Goal: Information Seeking & Learning: Learn about a topic

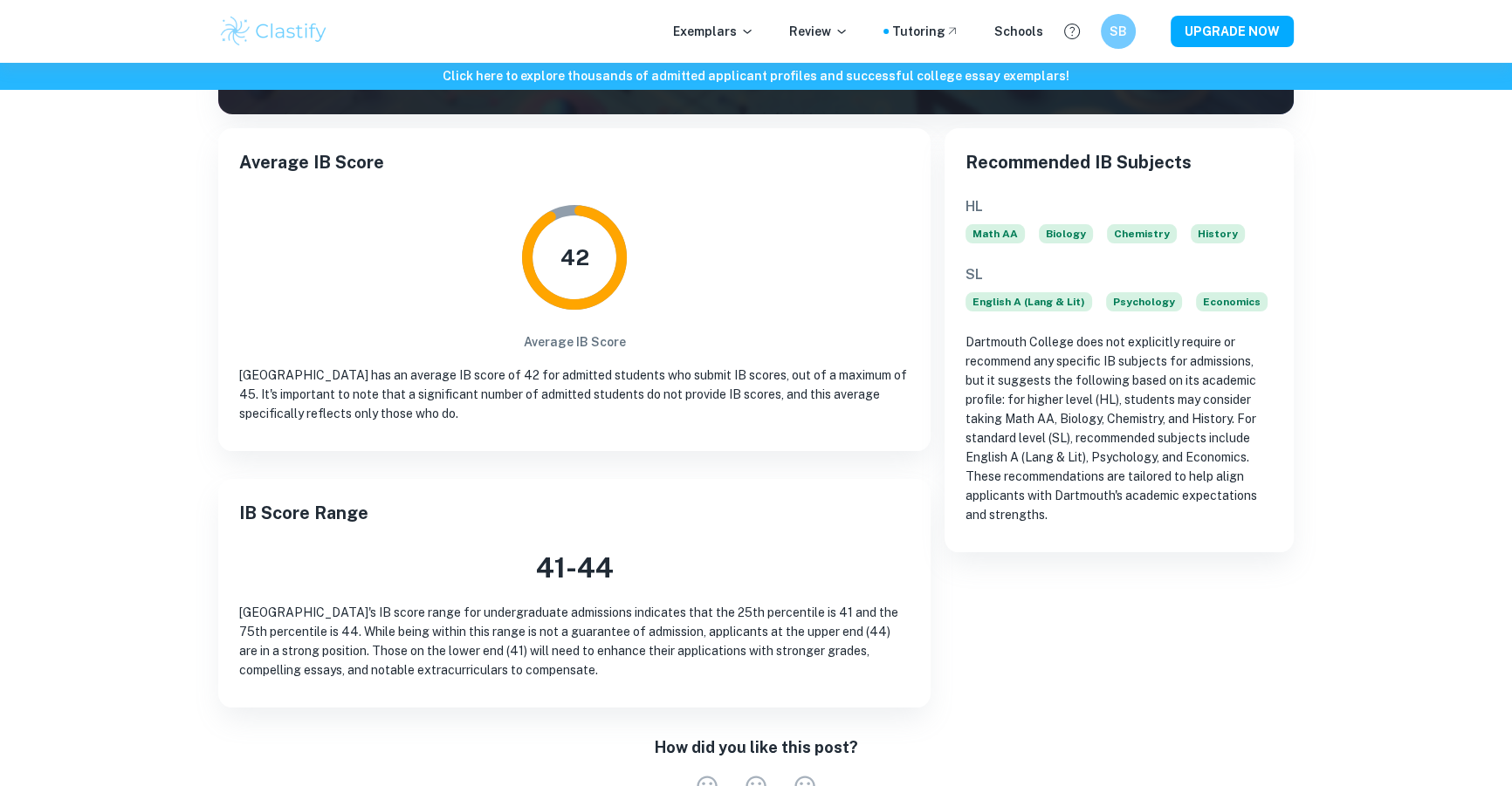
scroll to position [238, 0]
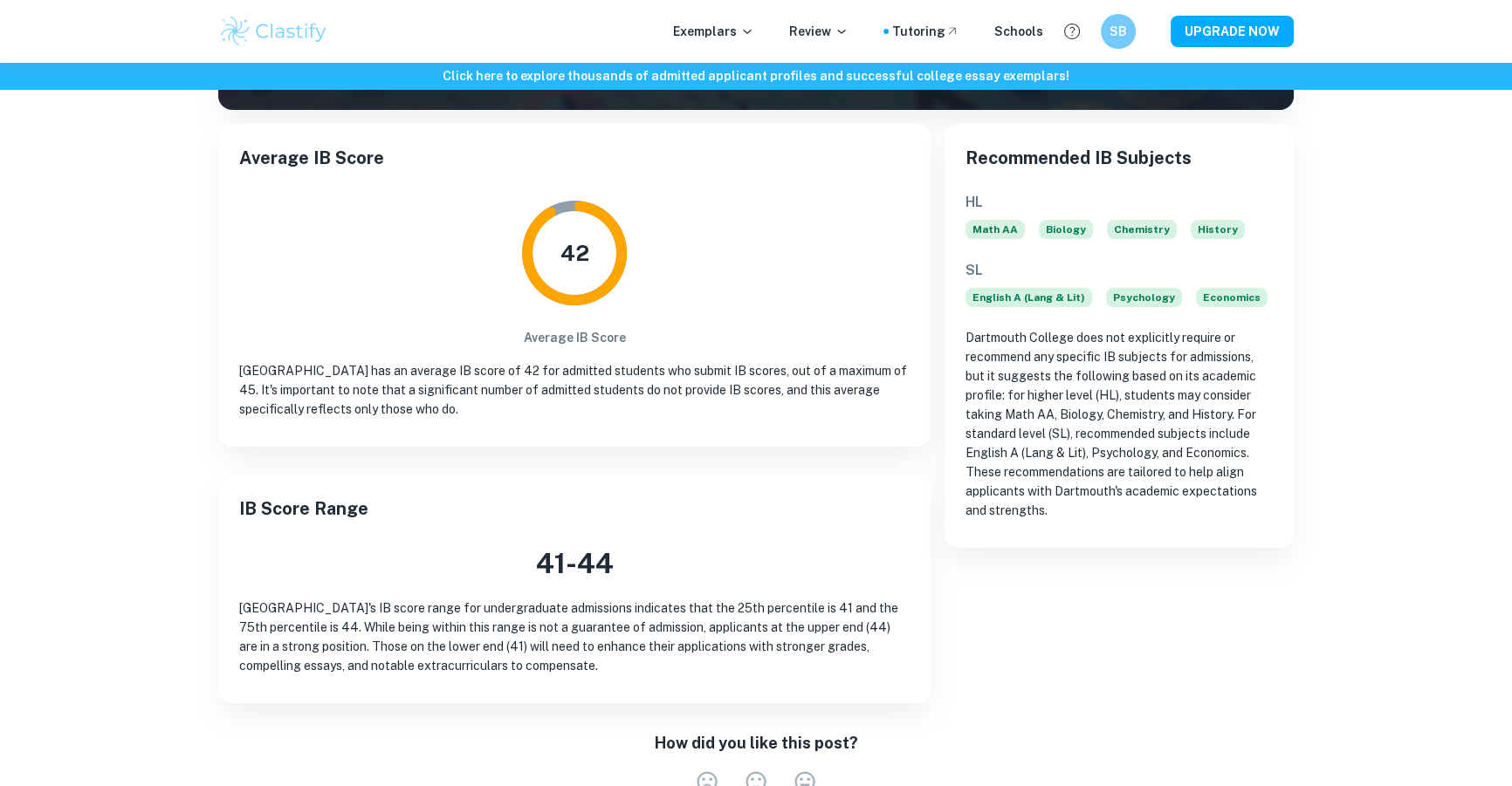
click at [744, 234] on div "42 Average IB Score" at bounding box center [574, 269] width 670 height 155
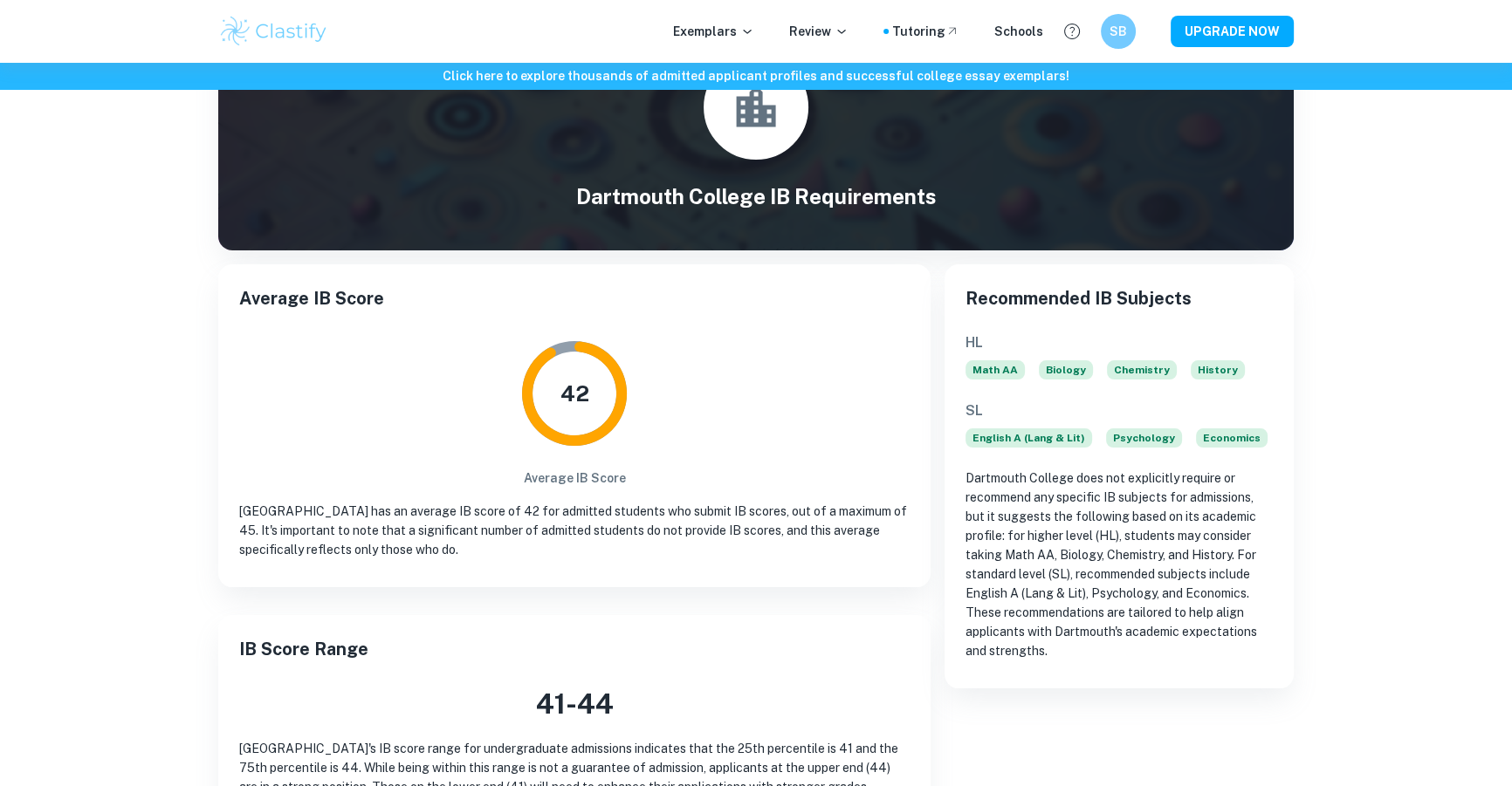
scroll to position [79, 0]
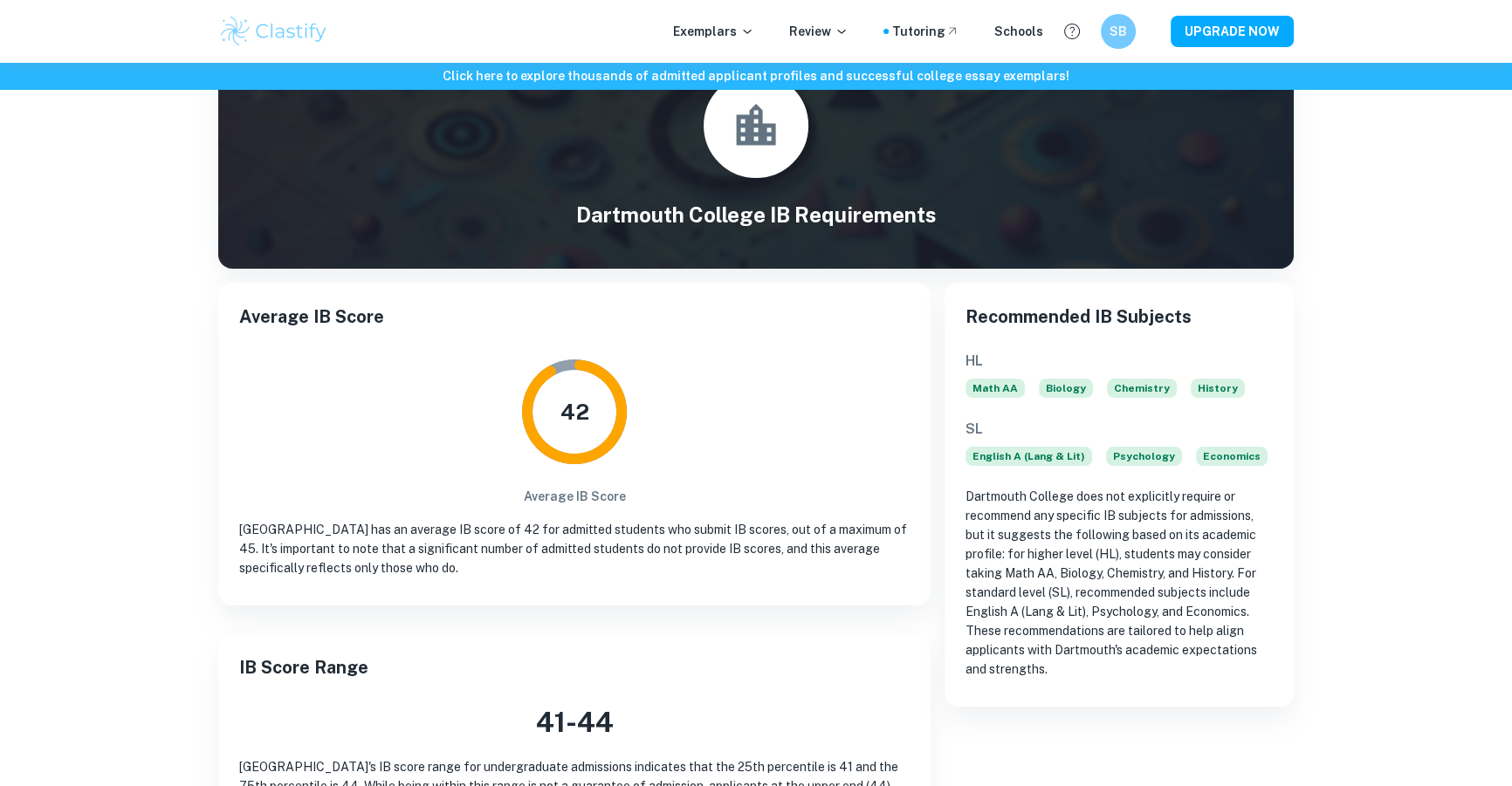
click at [733, 332] on div "Average IB Score 42 Average IB Score [GEOGRAPHIC_DATA] has an average IB score …" at bounding box center [575, 444] width 712 height 323
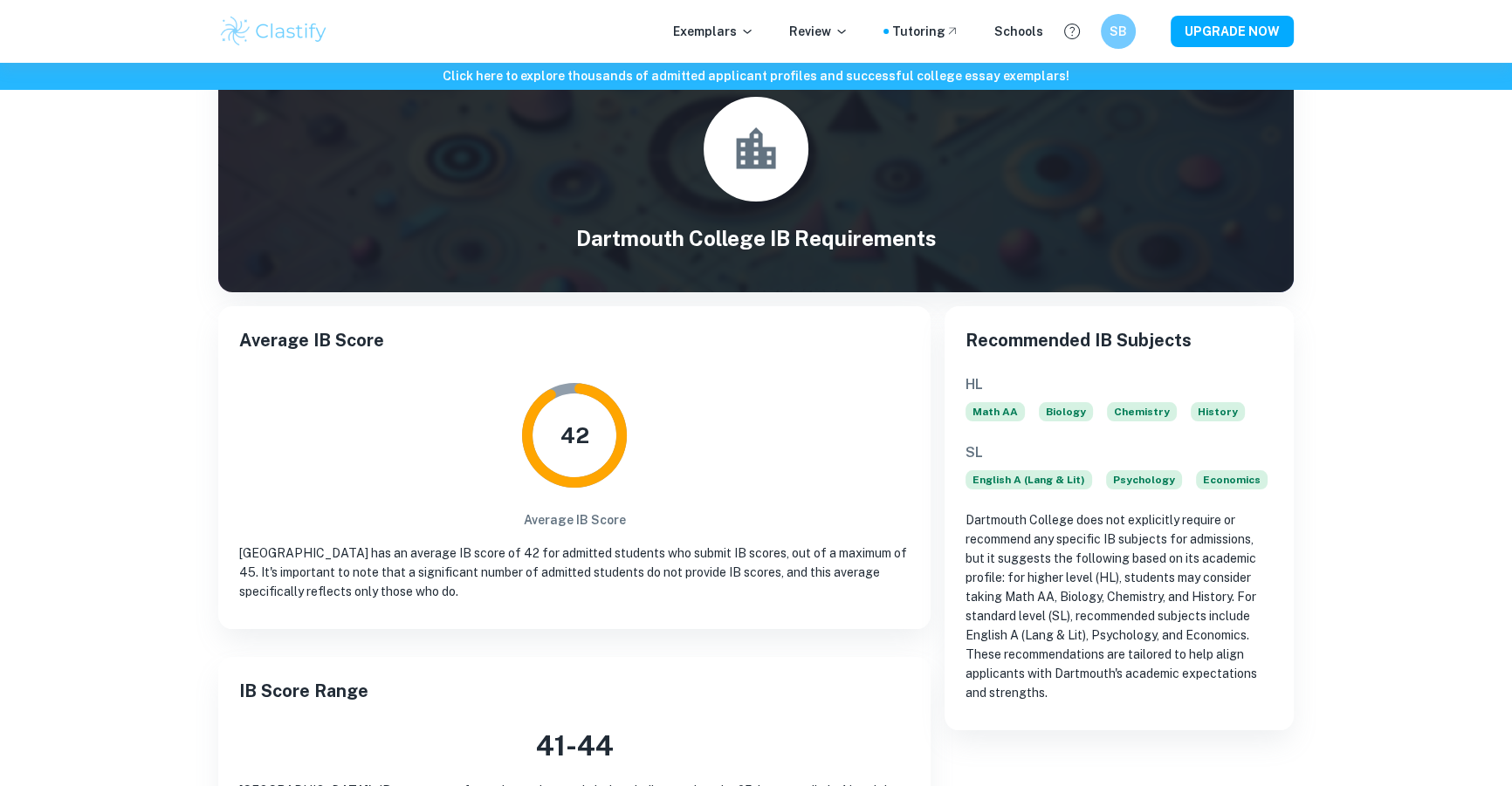
scroll to position [0, 0]
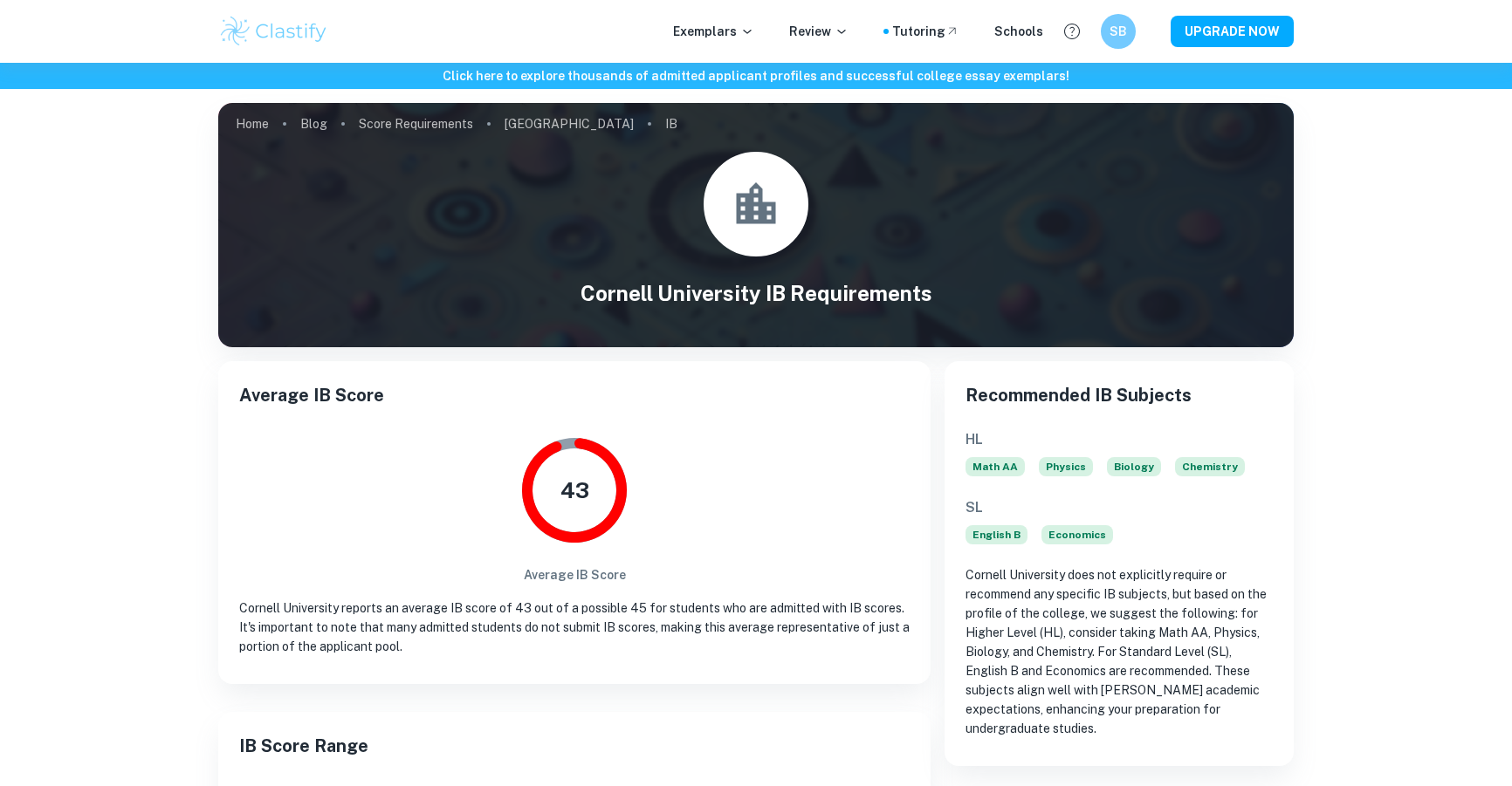
scroll to position [238, 0]
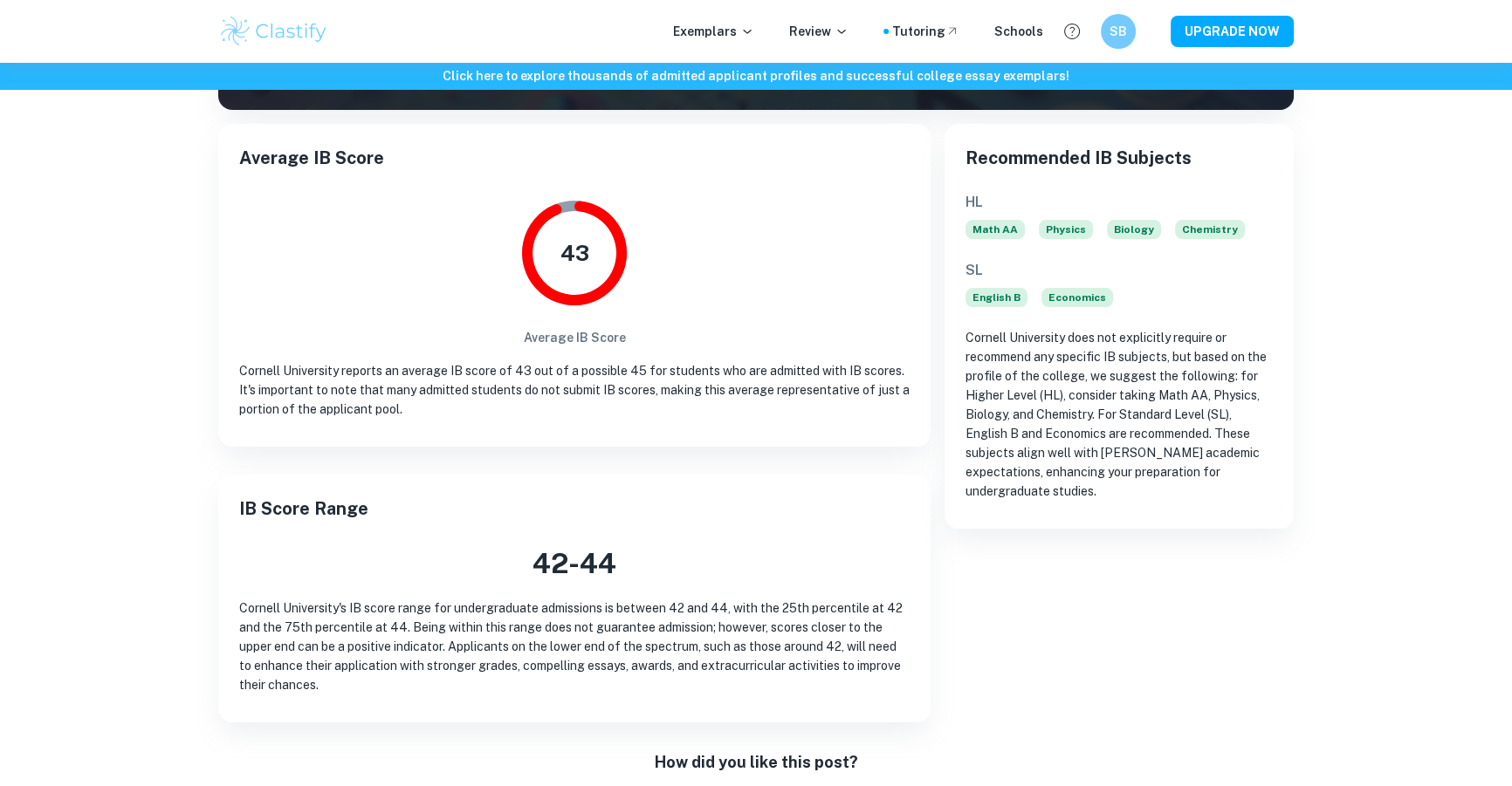
click at [319, 229] on div "43 Average IB Score" at bounding box center [574, 269] width 670 height 155
drag, startPoint x: 319, startPoint y: 229, endPoint x: 328, endPoint y: 238, distance: 12.7
click at [328, 238] on div "43 Average IB Score" at bounding box center [574, 269] width 670 height 155
click at [368, 216] on div "43 Average IB Score" at bounding box center [574, 269] width 670 height 155
click at [339, 218] on div "43 Average IB Score" at bounding box center [574, 269] width 670 height 155
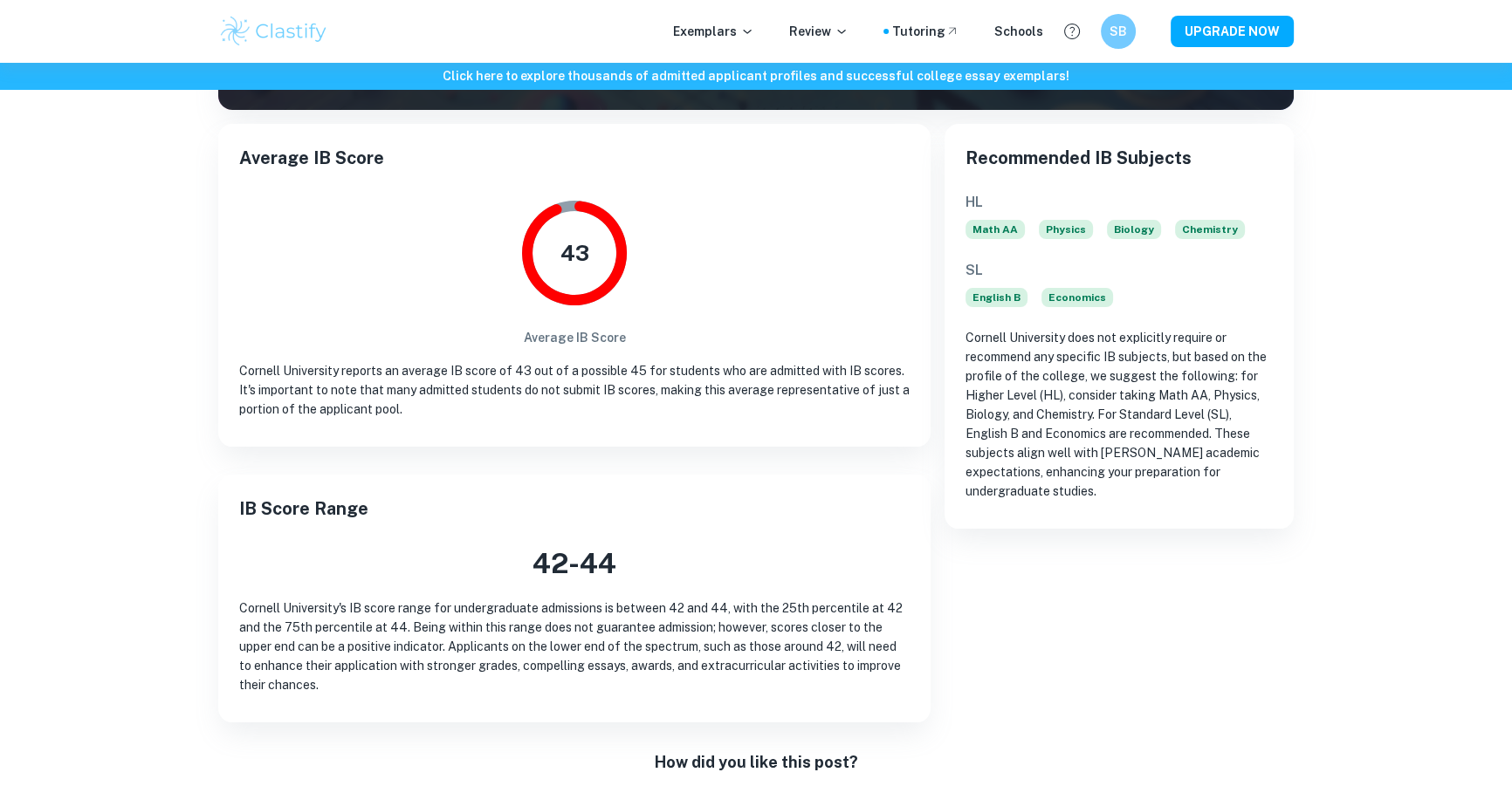
click at [339, 218] on div "43 Average IB Score" at bounding box center [574, 269] width 670 height 155
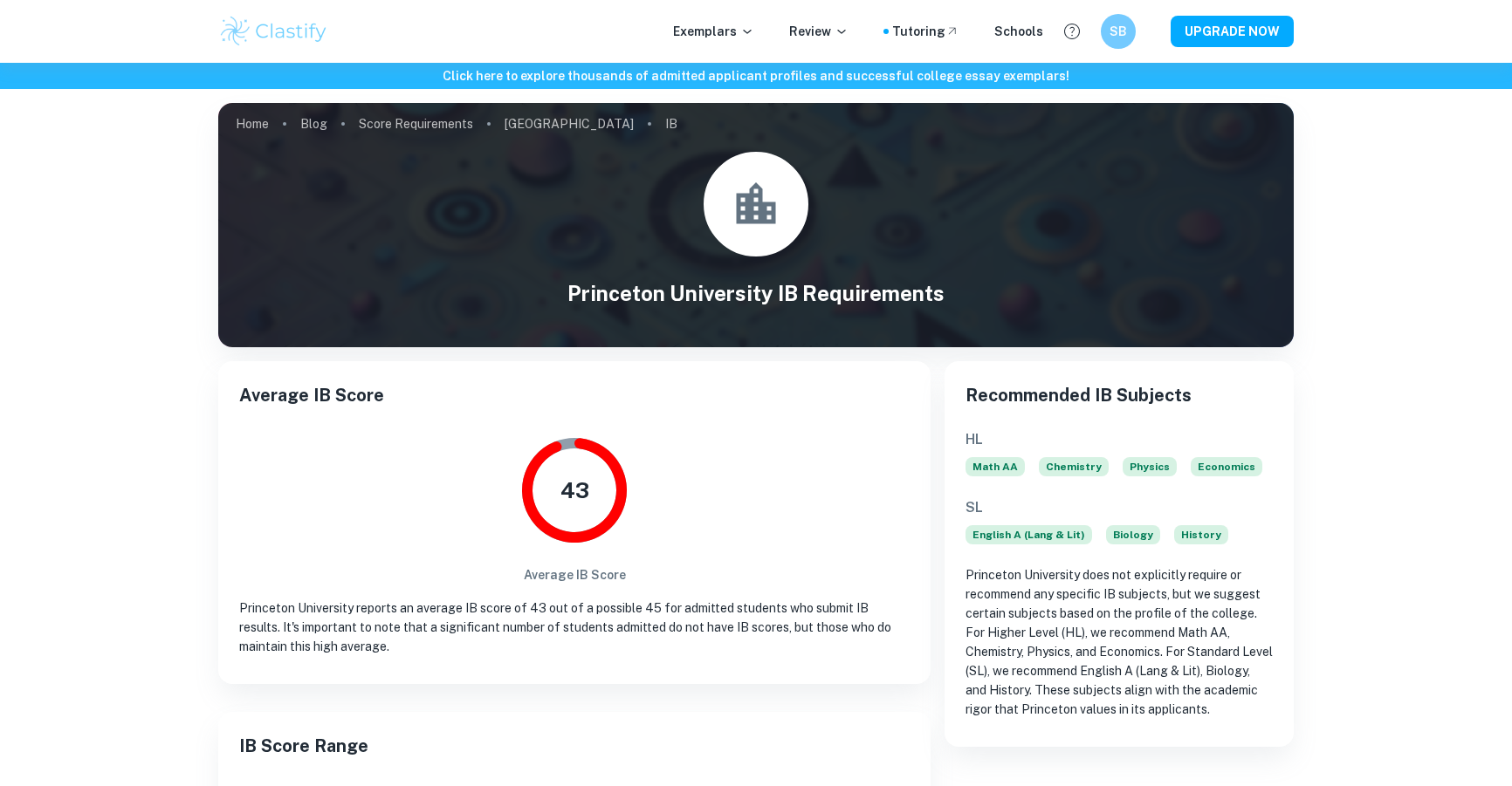
scroll to position [316, 0]
